Goal: Navigation & Orientation: Find specific page/section

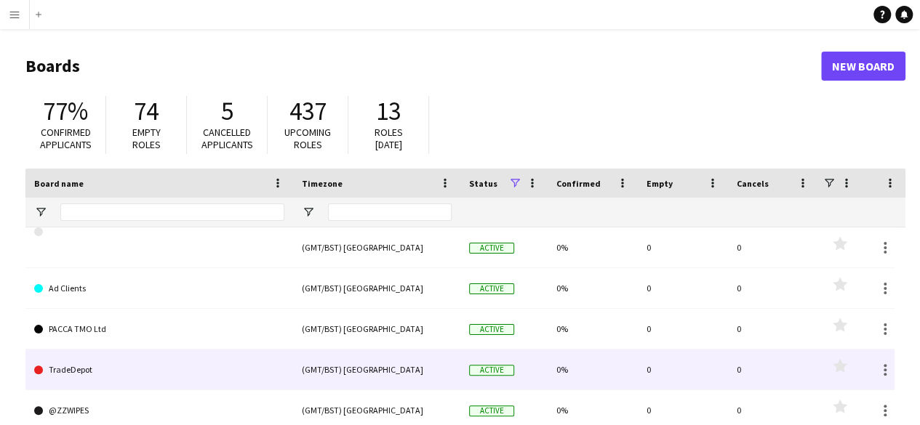
scroll to position [71, 0]
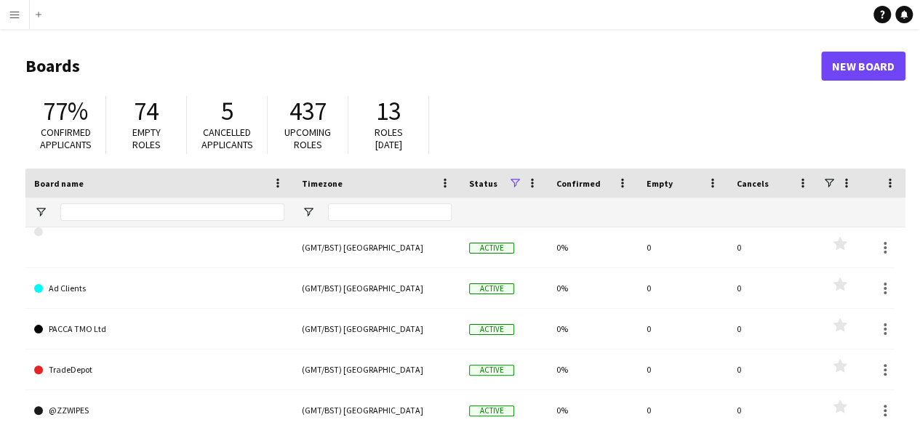
click at [17, 8] on button "Menu" at bounding box center [14, 14] width 29 height 29
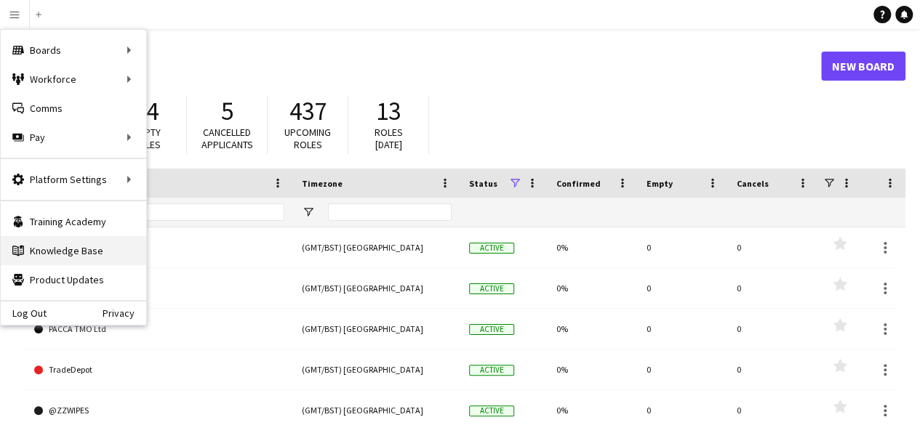
click at [55, 252] on link "Knowledge Base Knowledge Base" at bounding box center [73, 250] width 145 height 29
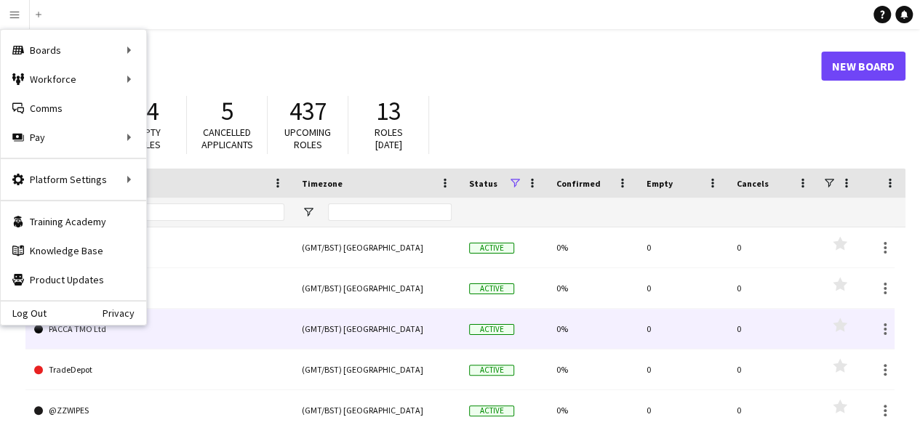
scroll to position [198, 0]
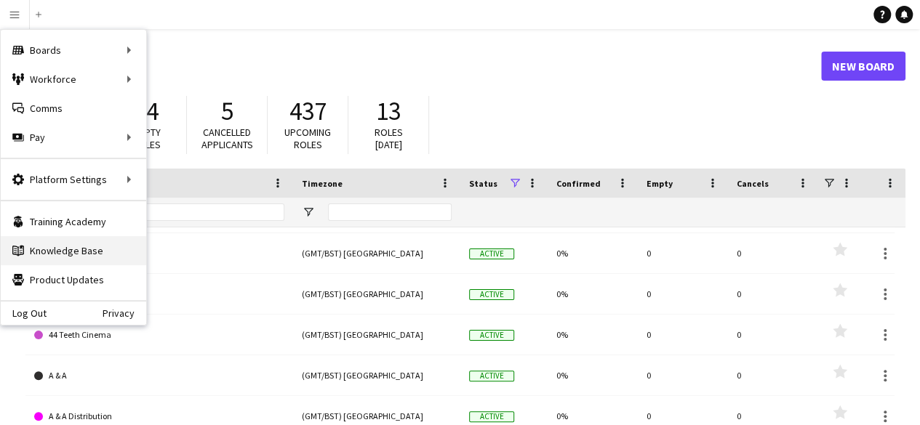
click at [71, 241] on link "Knowledge Base Knowledge Base" at bounding box center [73, 250] width 145 height 29
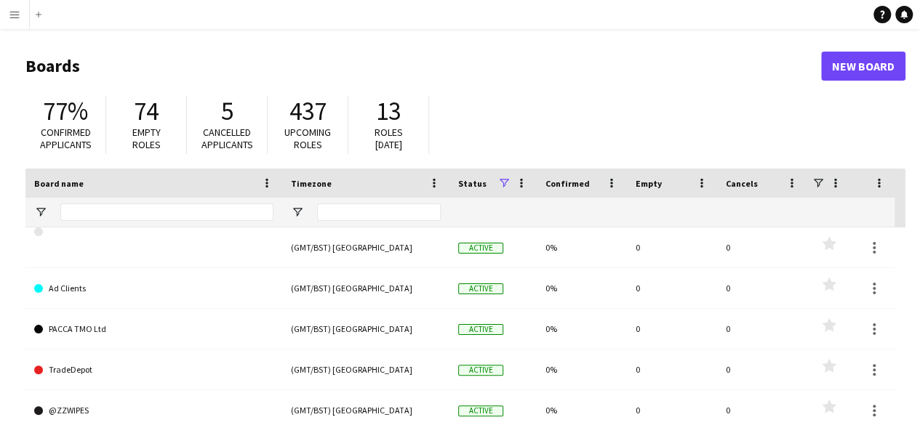
click at [15, 17] on app-icon "Menu" at bounding box center [15, 15] width 12 height 12
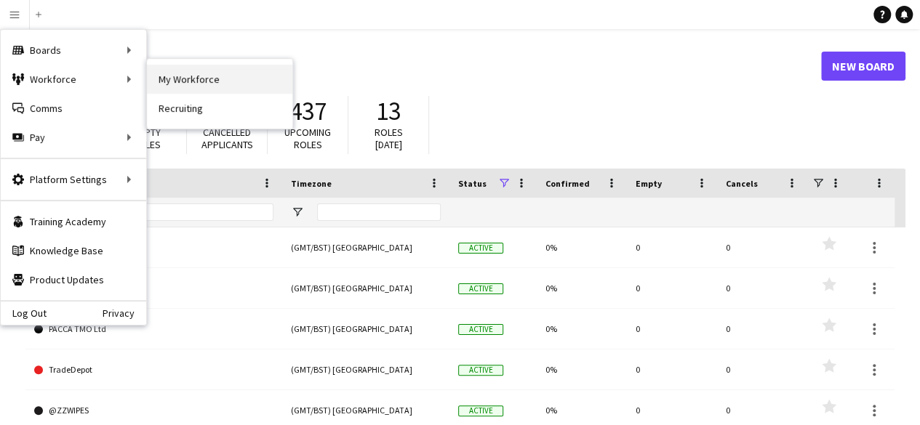
click at [183, 79] on link "My Workforce" at bounding box center [219, 79] width 145 height 29
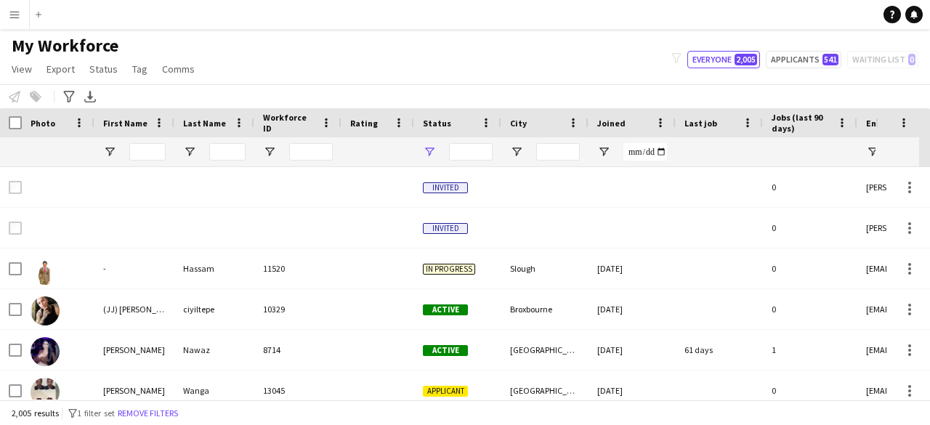
type input "**********"
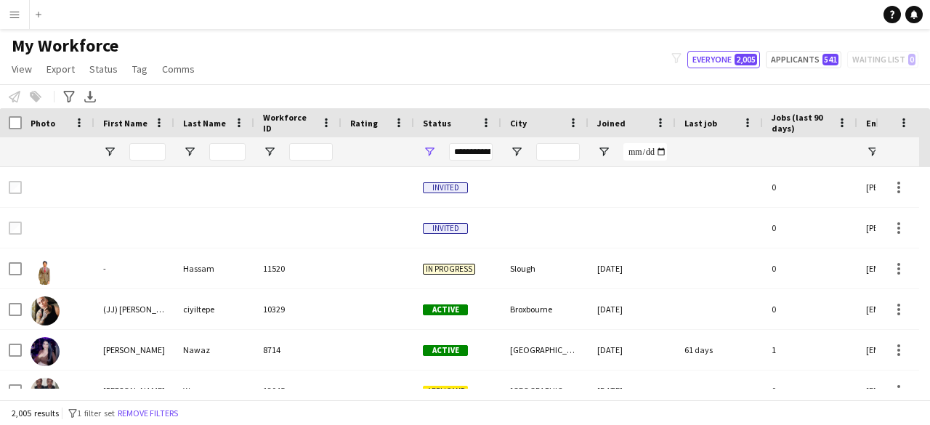
click at [21, 21] on button "Menu" at bounding box center [14, 14] width 29 height 29
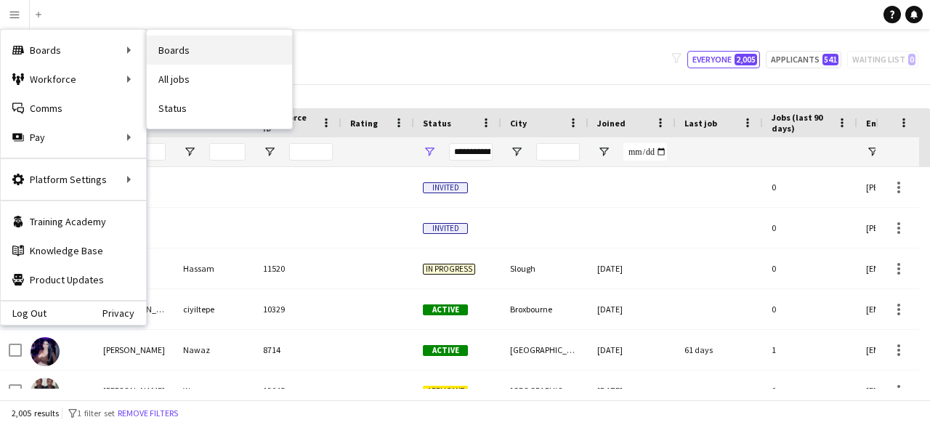
click at [179, 51] on link "Boards" at bounding box center [219, 50] width 145 height 29
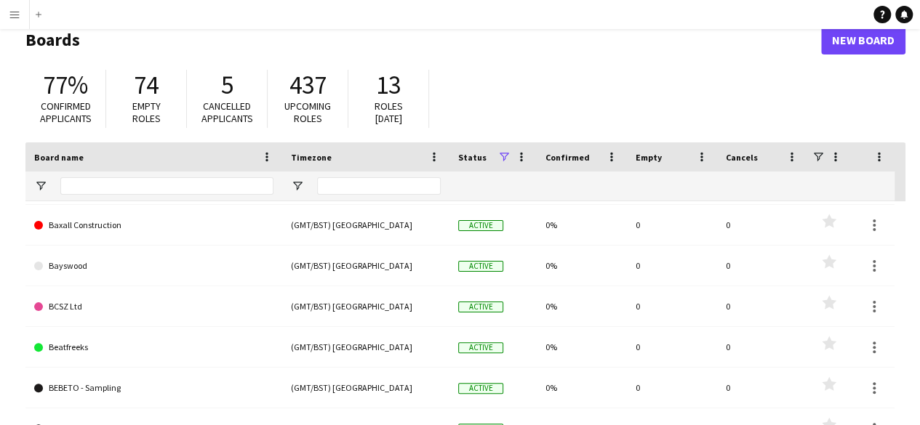
click at [15, 10] on app-icon "Menu" at bounding box center [15, 15] width 12 height 12
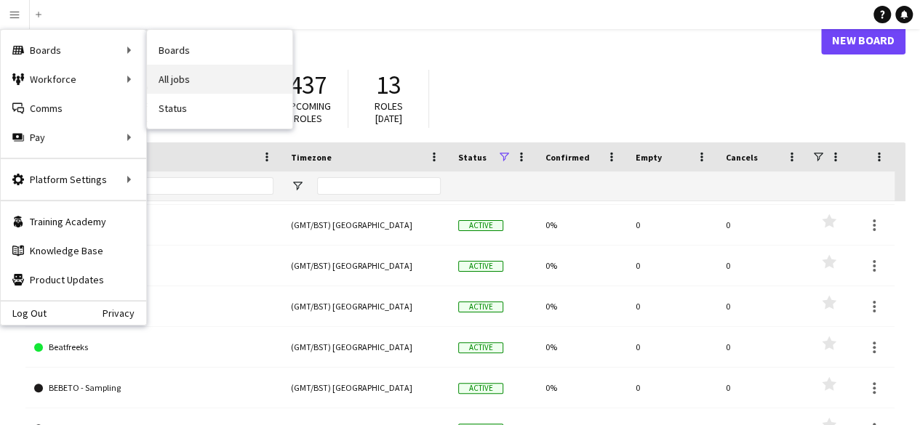
click at [170, 76] on link "All jobs" at bounding box center [219, 79] width 145 height 29
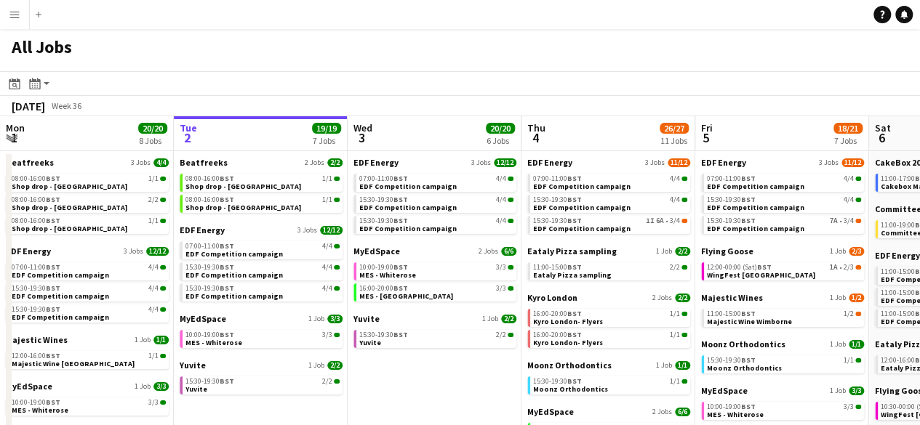
click at [13, 19] on app-icon "Menu" at bounding box center [15, 15] width 12 height 12
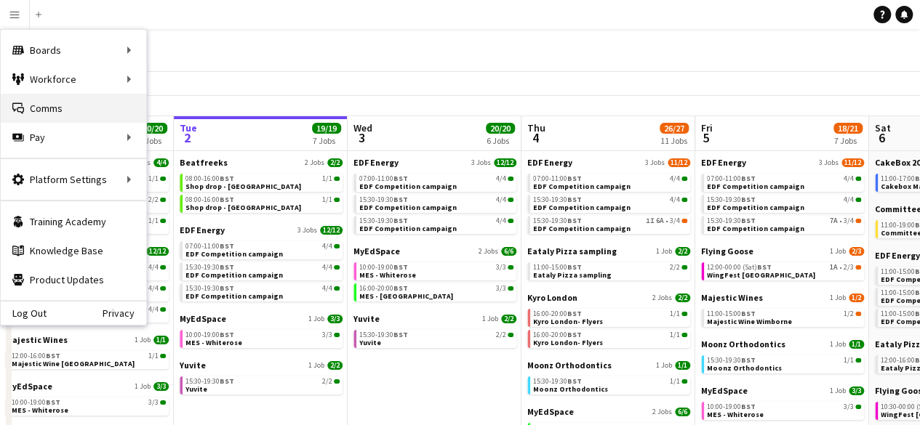
click at [106, 106] on link "Comms Comms" at bounding box center [73, 108] width 145 height 29
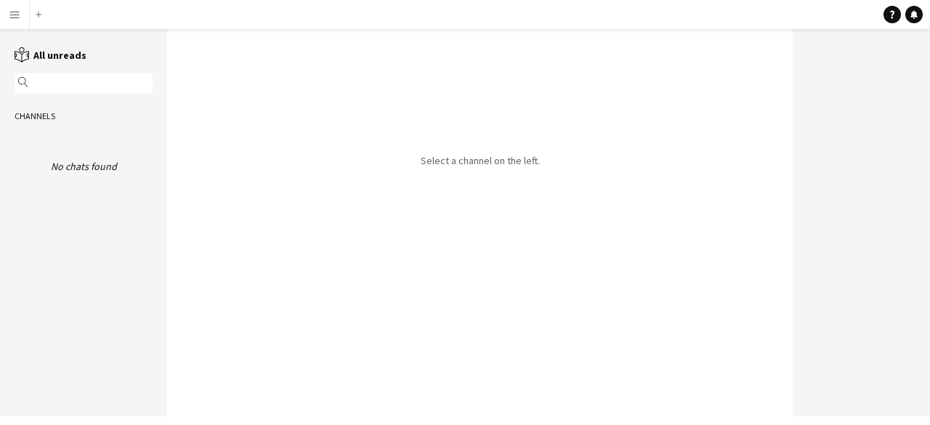
click at [17, 14] on app-icon "Menu" at bounding box center [15, 15] width 12 height 12
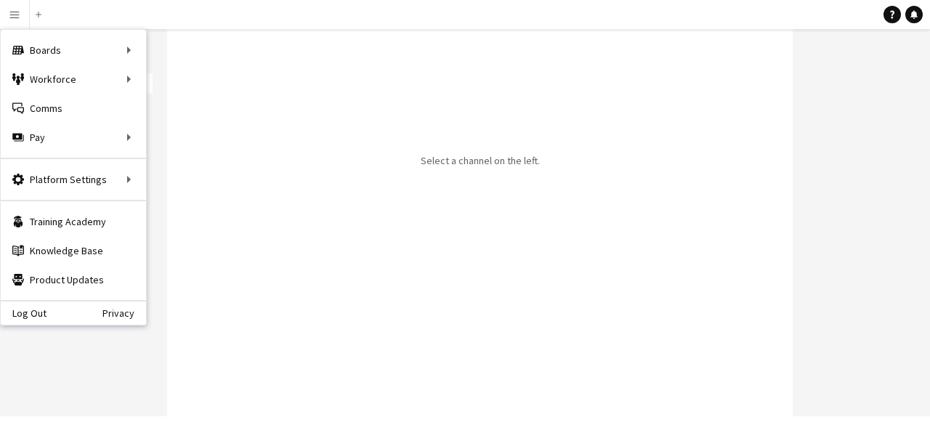
click at [285, 171] on div "Select a channel on the left." at bounding box center [480, 222] width 626 height 387
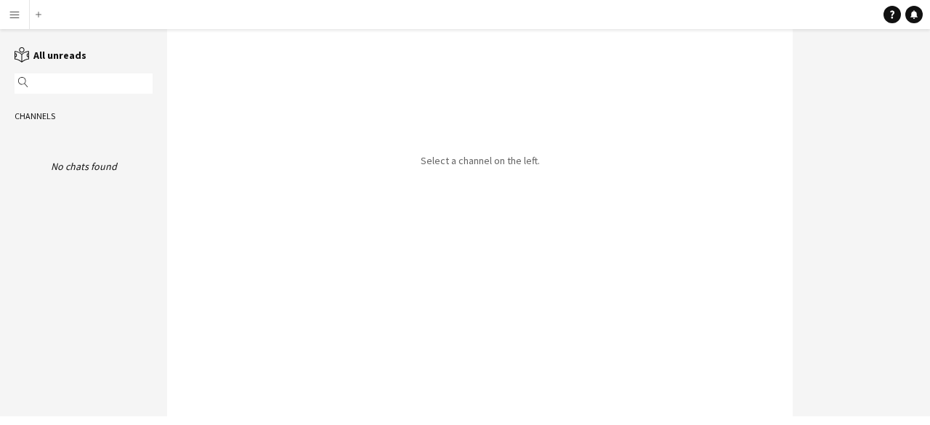
click at [14, 13] on app-icon "Menu" at bounding box center [15, 15] width 12 height 12
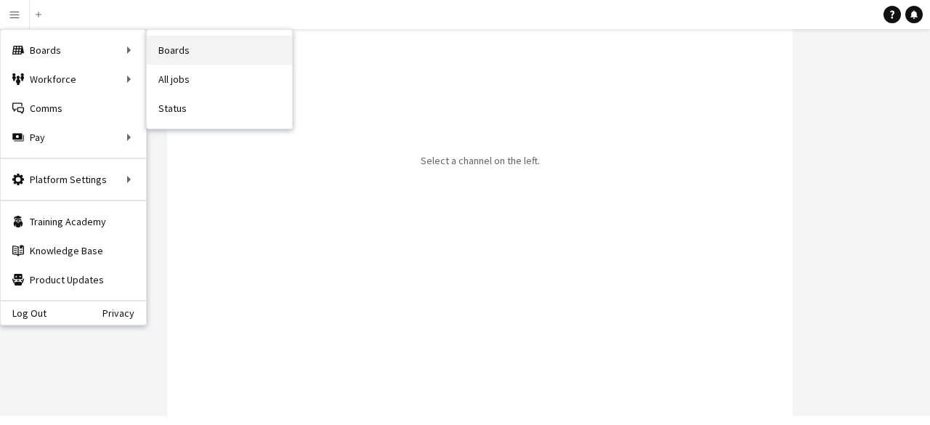
click at [226, 54] on link "Boards" at bounding box center [219, 50] width 145 height 29
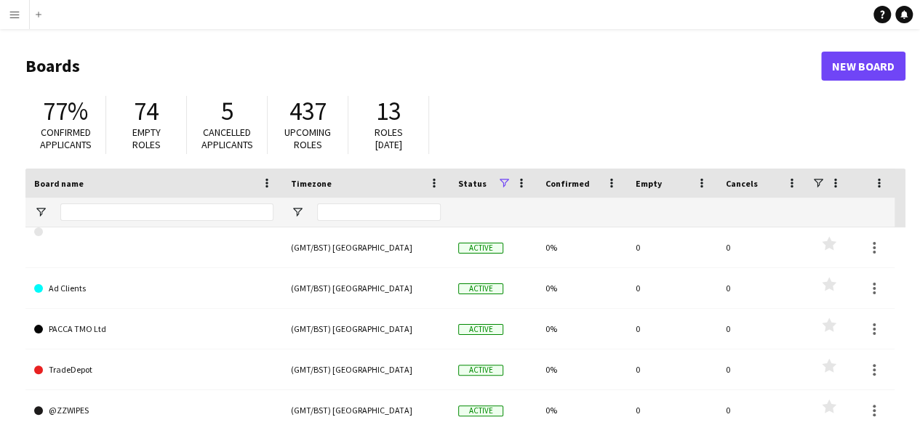
click at [12, 14] on app-icon "Menu" at bounding box center [15, 15] width 12 height 12
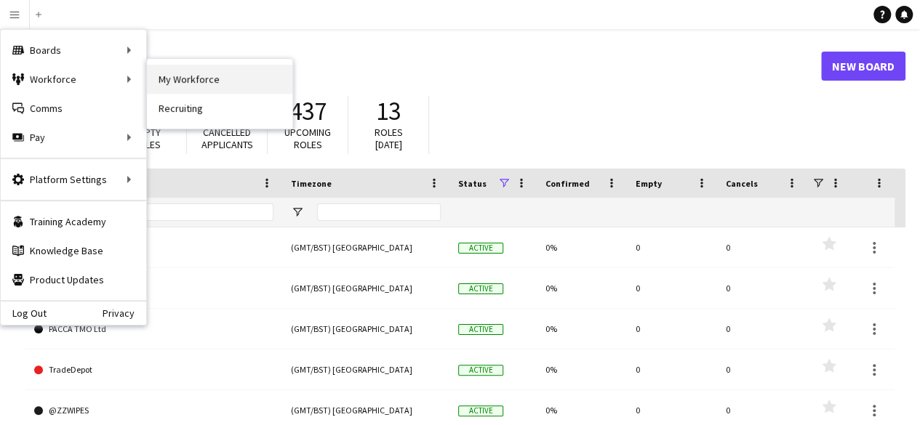
click at [186, 73] on link "My Workforce" at bounding box center [219, 79] width 145 height 29
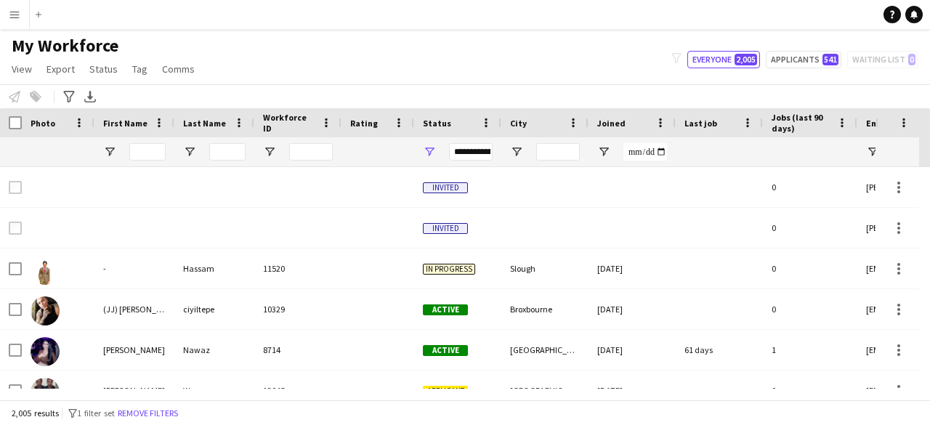
click at [14, 9] on app-icon "Menu" at bounding box center [15, 15] width 12 height 12
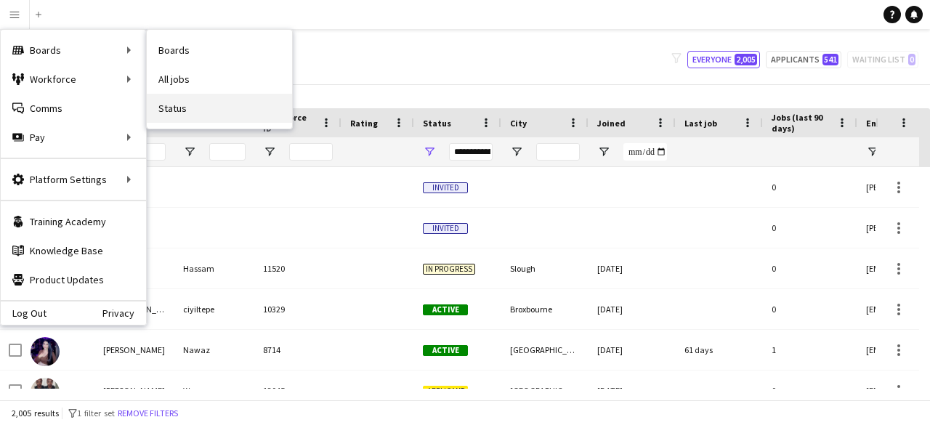
click at [220, 110] on link "Status" at bounding box center [219, 108] width 145 height 29
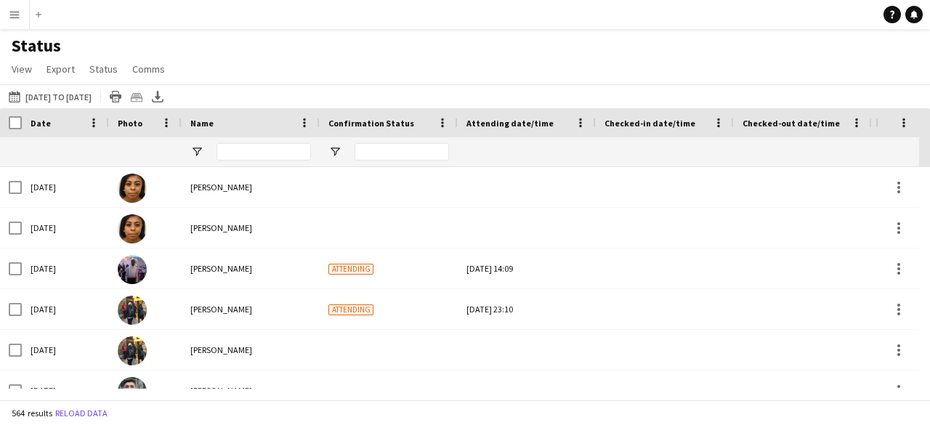
click at [15, 20] on app-icon "Menu" at bounding box center [15, 15] width 12 height 12
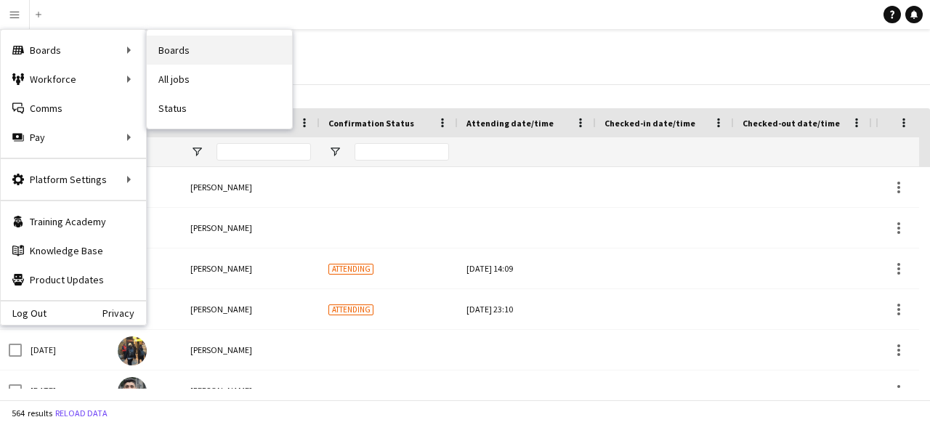
click at [207, 42] on link "Boards" at bounding box center [219, 50] width 145 height 29
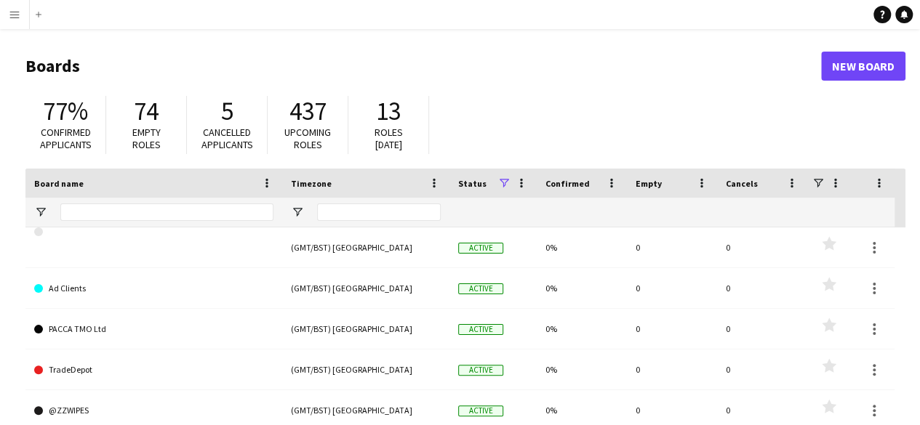
click at [17, 15] on app-icon "Menu" at bounding box center [15, 15] width 12 height 12
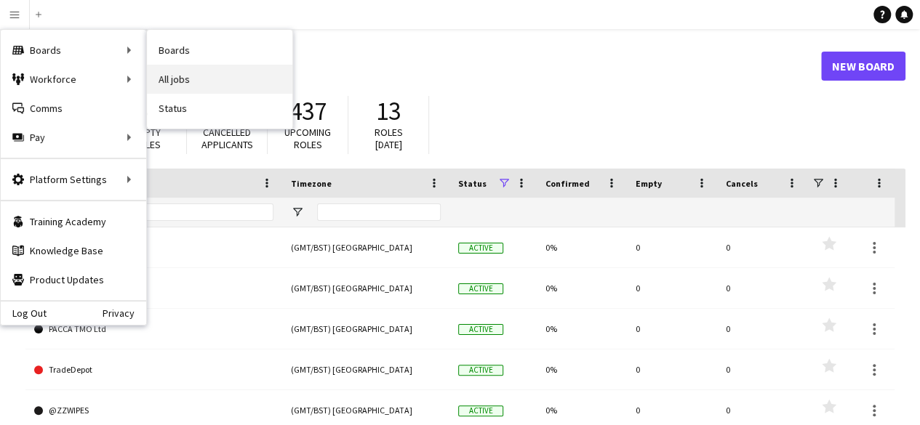
click at [183, 77] on link "All jobs" at bounding box center [219, 79] width 145 height 29
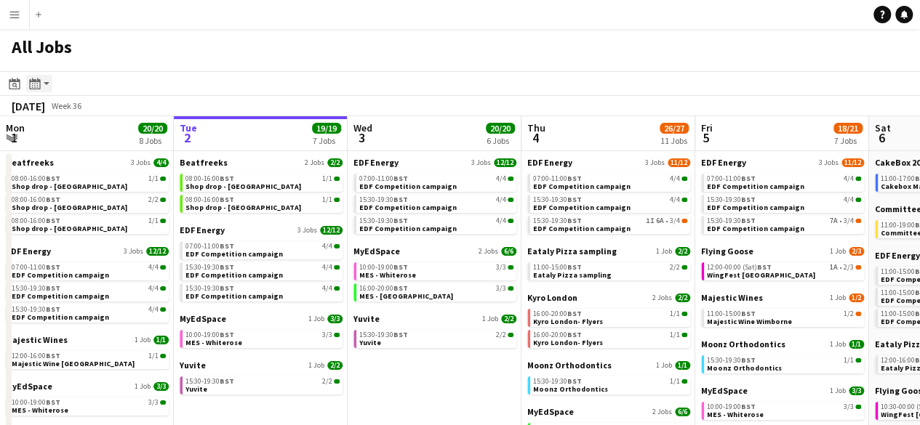
click at [39, 86] on icon "Month view / Day view" at bounding box center [35, 84] width 12 height 12
click at [76, 114] on link "Day view by Board" at bounding box center [79, 111] width 80 height 13
click at [43, 89] on div "Month view / Day view" at bounding box center [34, 83] width 17 height 17
click at [61, 140] on link "Day view by Job" at bounding box center [79, 135] width 80 height 13
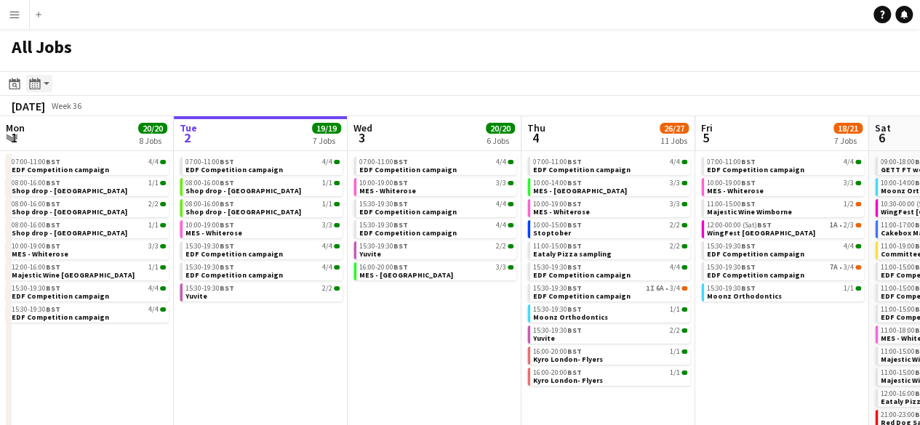
click at [36, 82] on icon "Month view / Day view" at bounding box center [35, 84] width 12 height 12
click at [81, 118] on div "Day view by Board Day view by Job Month view" at bounding box center [78, 136] width 103 height 86
click at [71, 109] on link "Day view by Board" at bounding box center [79, 111] width 80 height 13
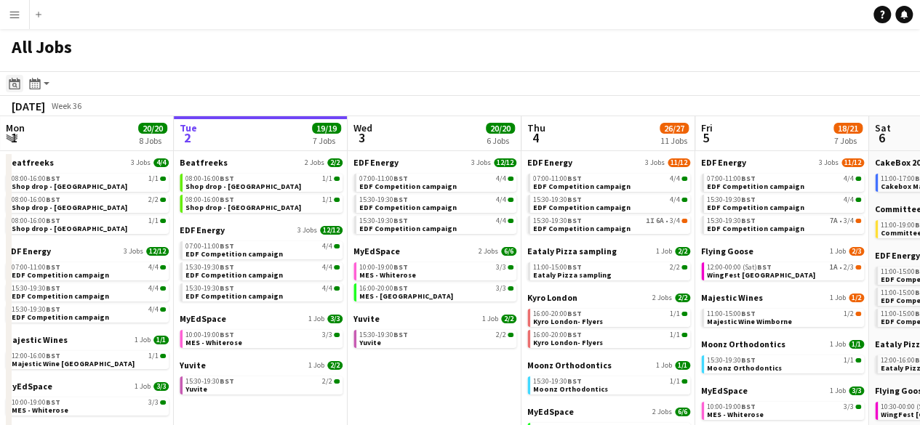
click at [17, 81] on icon at bounding box center [14, 84] width 11 height 12
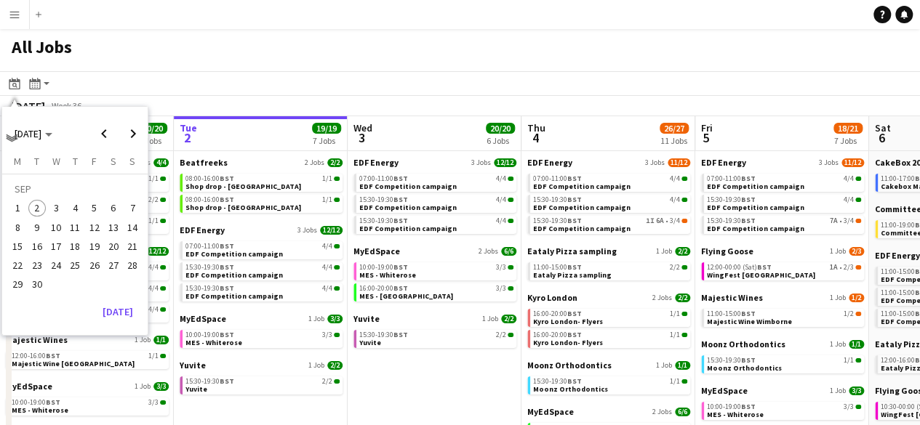
click at [154, 75] on app-toolbar "Date picker [DATE] [DATE] [DATE] M [DATE] T [DATE] W [DATE] T [DATE] F [DATE] S…" at bounding box center [460, 83] width 920 height 25
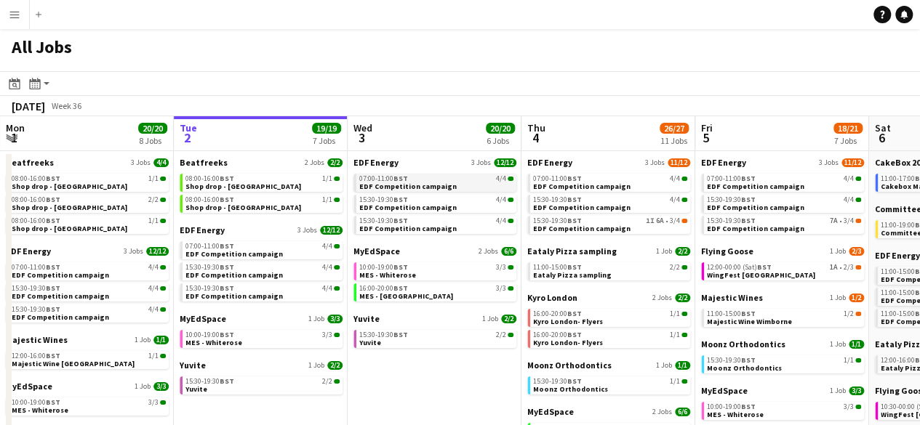
click at [428, 181] on div "07:00-11:00 BST 4/4" at bounding box center [436, 178] width 154 height 7
